Goal: Check status

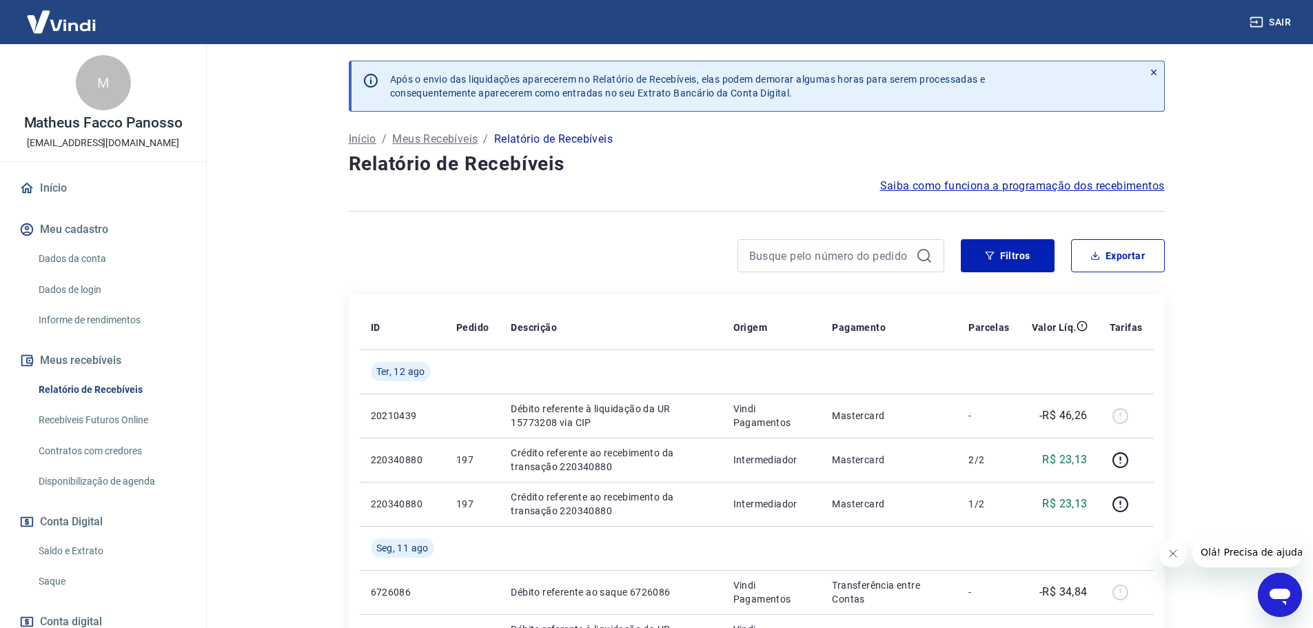
click at [800, 239] on div at bounding box center [841, 255] width 207 height 33
click at [800, 255] on input at bounding box center [829, 255] width 161 height 21
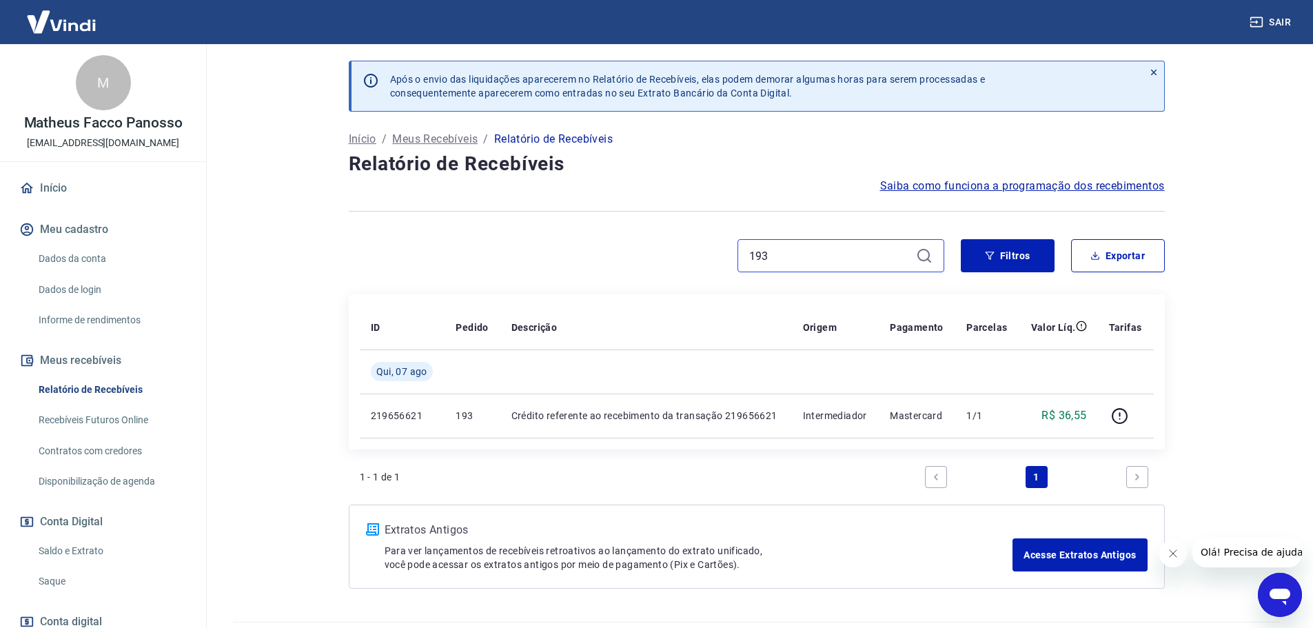
click at [789, 254] on input "193" at bounding box center [829, 255] width 161 height 21
click at [1246, 276] on main "Após o envio das liquidações aparecerem no Relatório de Recebíveis, elas podem …" at bounding box center [756, 336] width 1113 height 584
click at [784, 271] on div "195" at bounding box center [841, 255] width 207 height 33
click at [792, 256] on input "195" at bounding box center [829, 255] width 161 height 21
type input "197"
